Goal: Navigation & Orientation: Find specific page/section

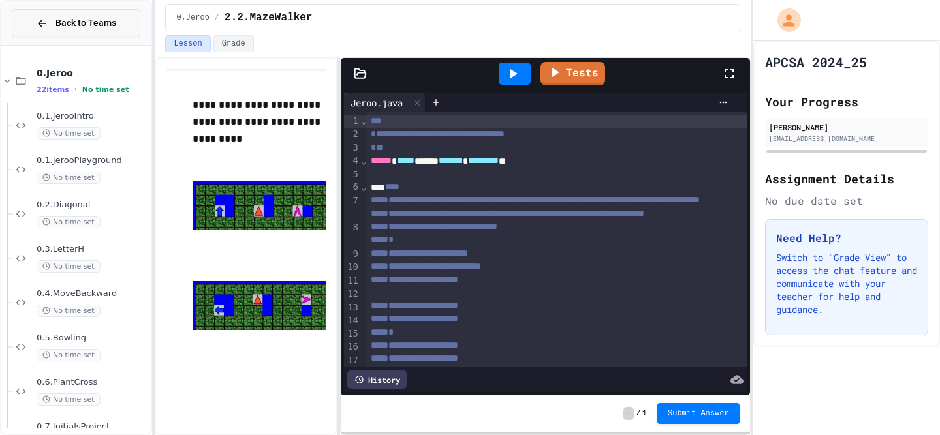
click at [72, 39] on div "Back to Teams" at bounding box center [76, 23] width 150 height 44
click at [79, 21] on span "Back to Teams" at bounding box center [85, 23] width 61 height 14
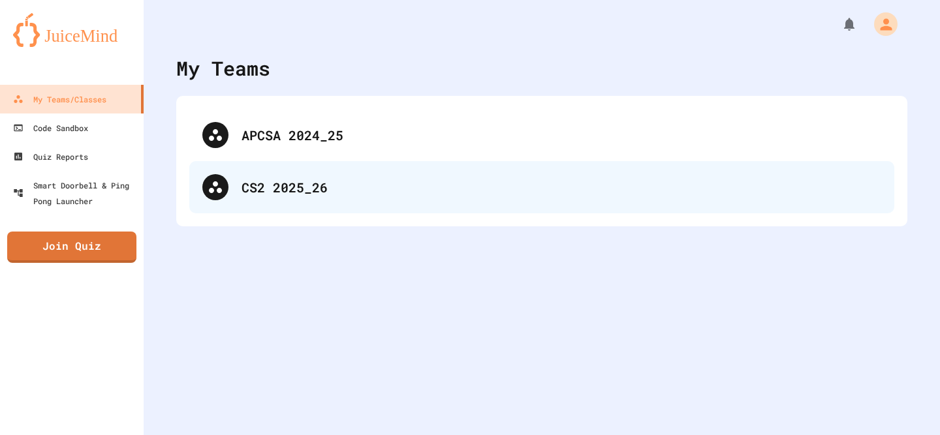
click at [302, 202] on div "CS2 2025_26" at bounding box center [541, 187] width 705 height 52
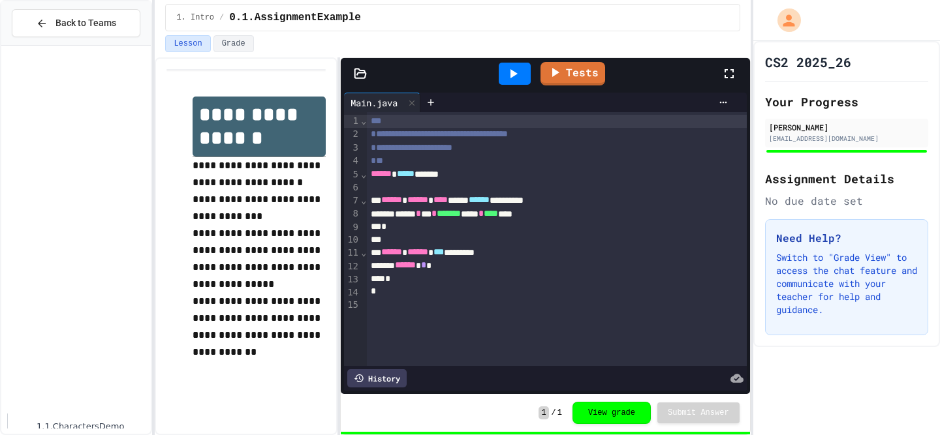
scroll to position [570, 0]
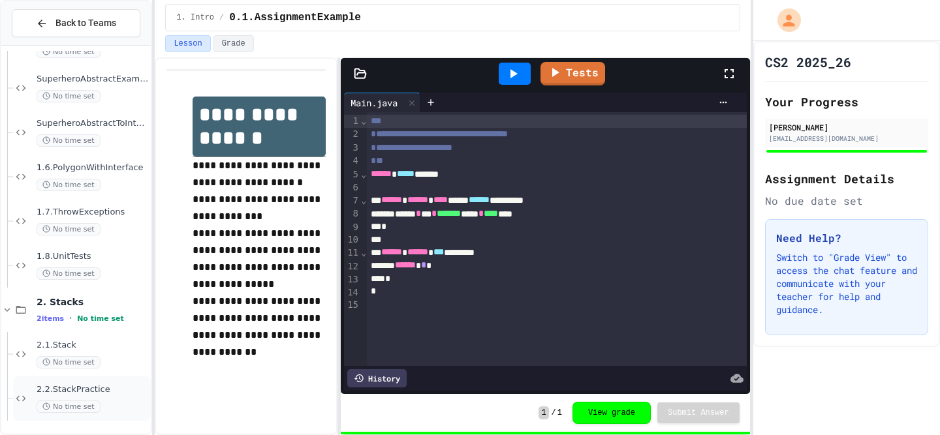
click at [123, 390] on span "2.2.StackPractice" at bounding box center [93, 390] width 112 height 11
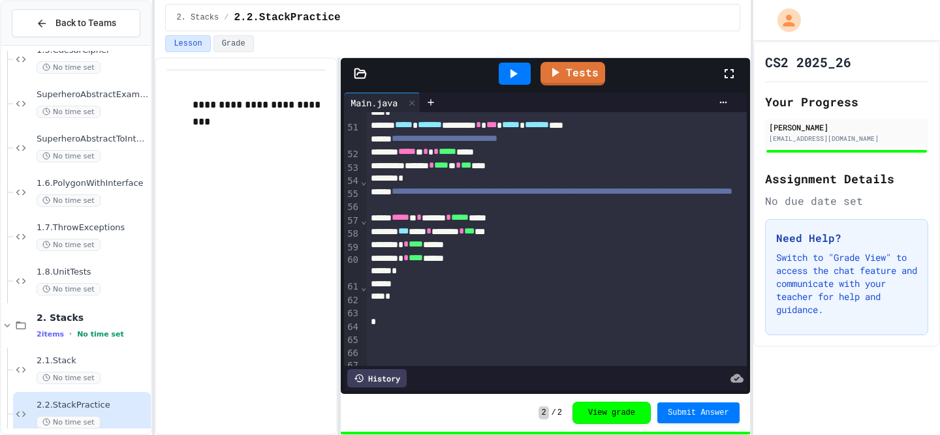
scroll to position [813, 0]
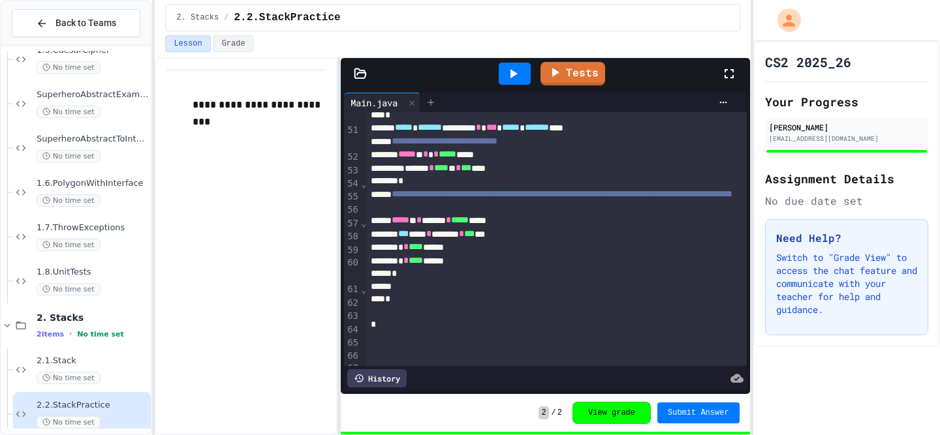
click at [436, 97] on icon at bounding box center [431, 102] width 10 height 10
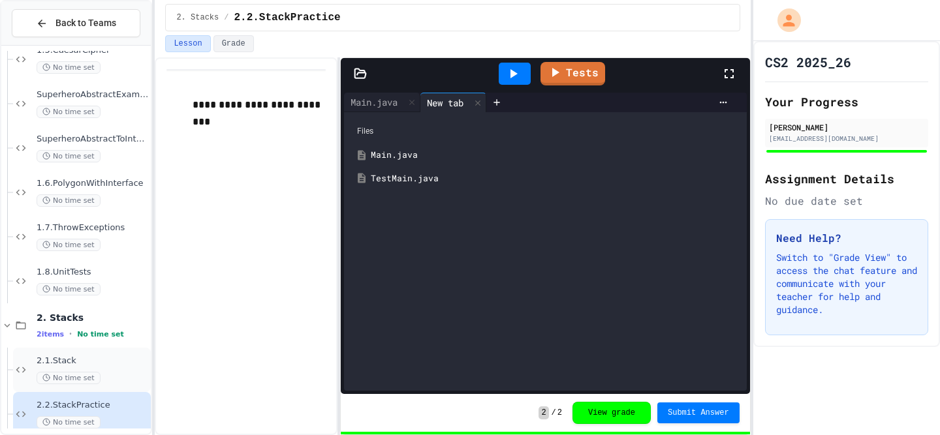
click at [91, 368] on div "2.1.Stack No time set" at bounding box center [93, 370] width 112 height 29
